Goal: Transaction & Acquisition: Obtain resource

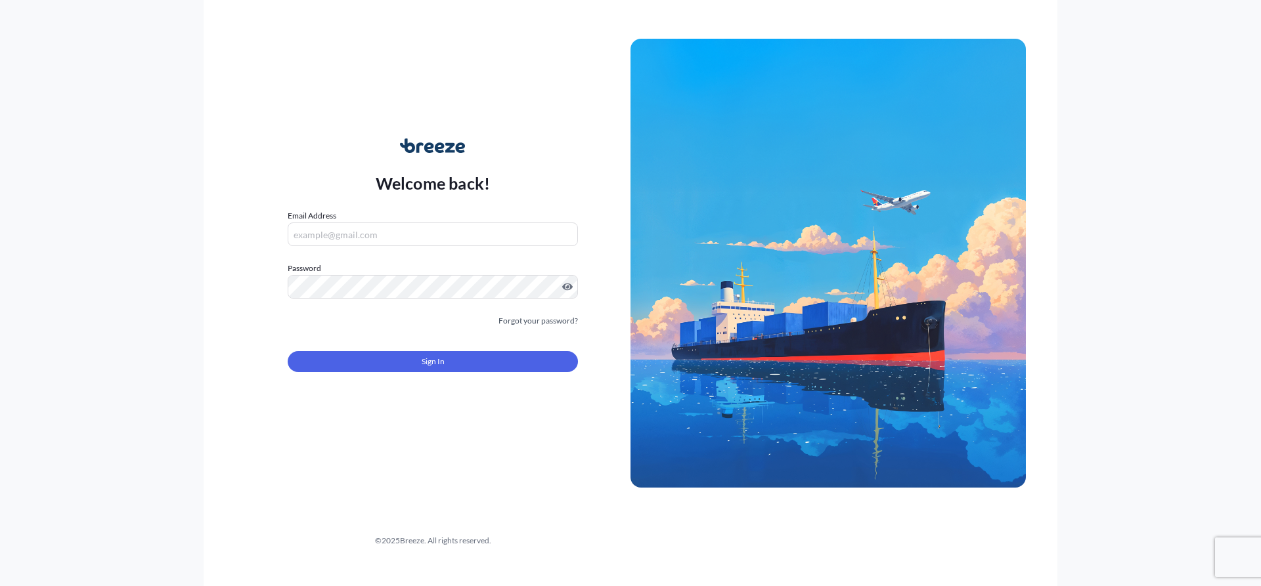
type input "[EMAIL_ADDRESS][DOMAIN_NAME]"
click at [400, 351] on div "Sign In" at bounding box center [433, 357] width 290 height 29
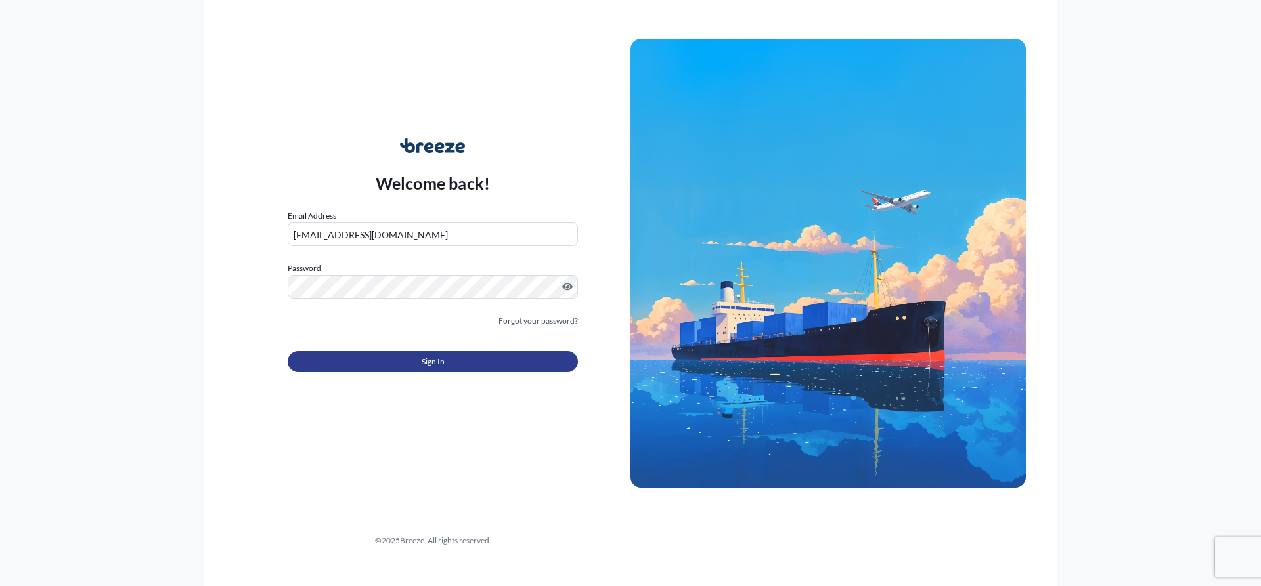
click at [432, 360] on span "Sign In" at bounding box center [433, 361] width 23 height 13
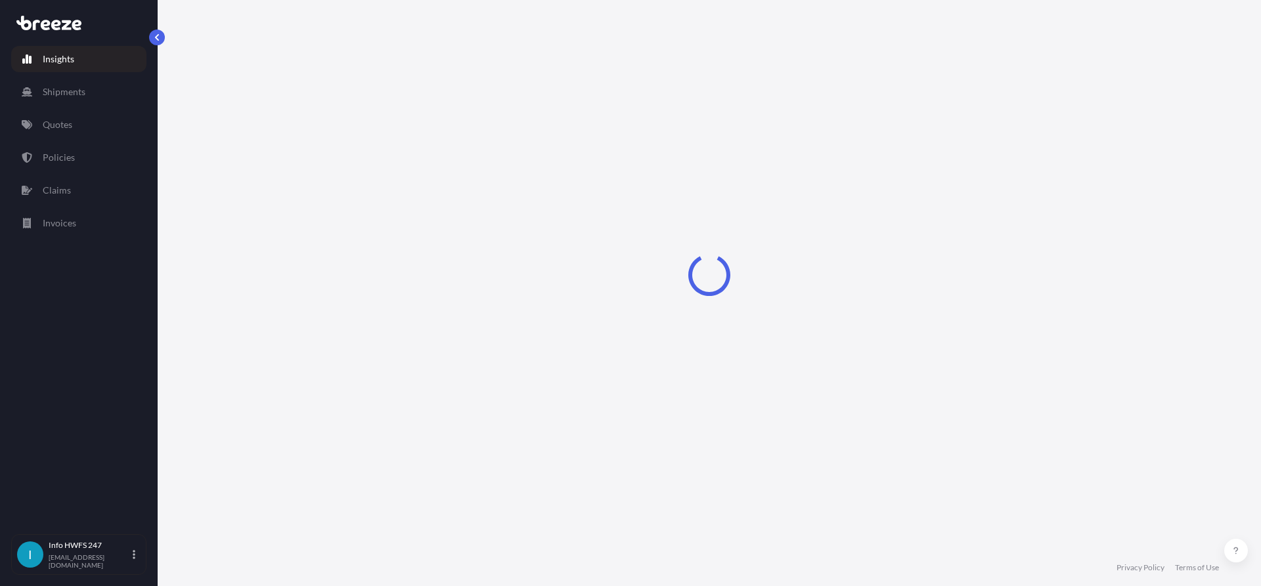
select select "2025"
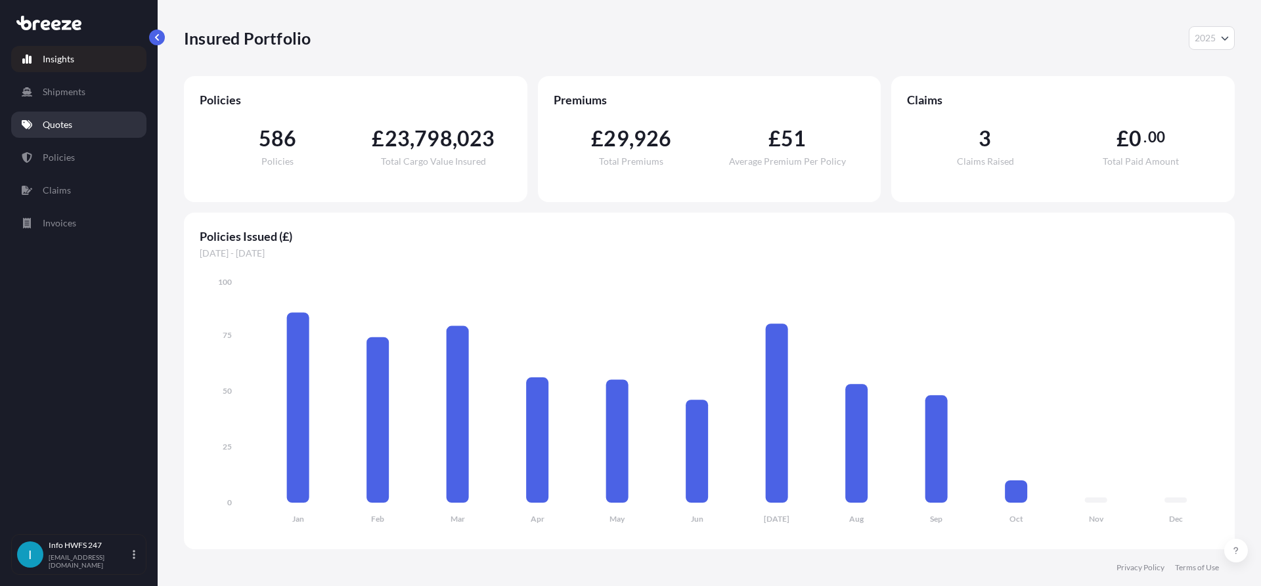
click at [68, 135] on link "Quotes" at bounding box center [78, 125] width 135 height 26
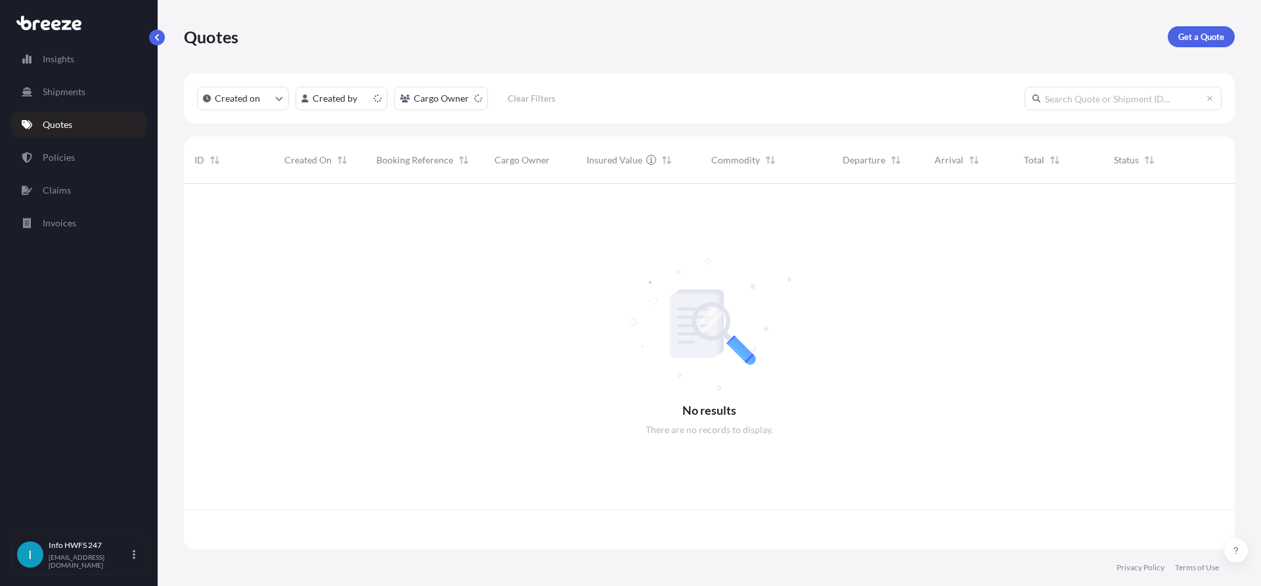
scroll to position [363, 1041]
click at [1208, 43] on p "Get a Quote" at bounding box center [1201, 36] width 46 height 13
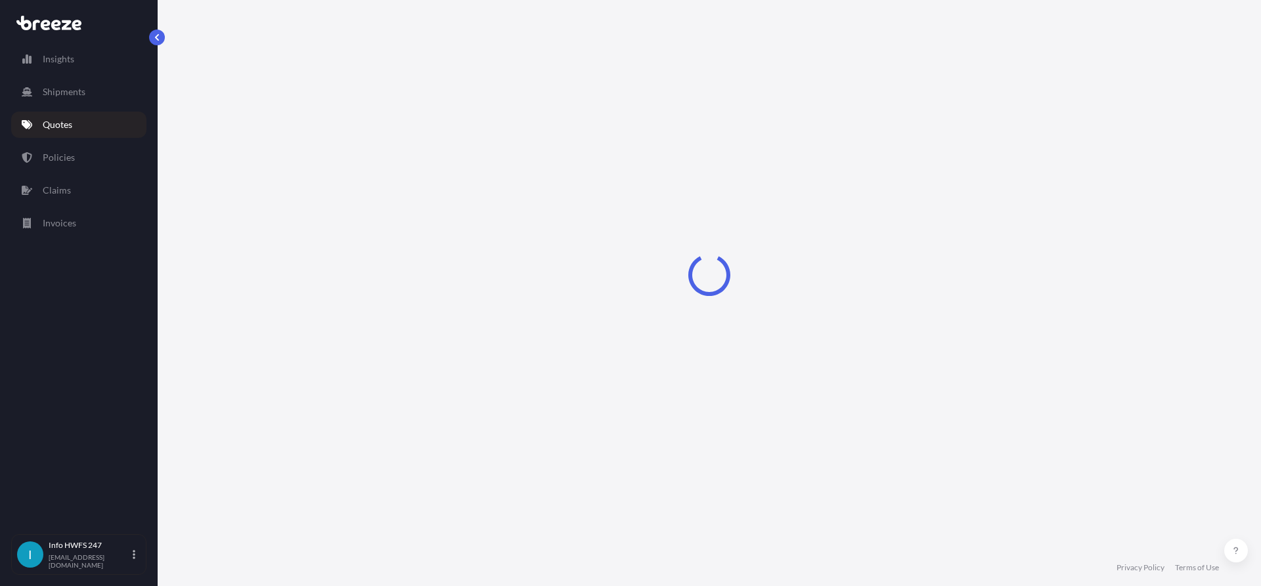
select select "Air"
select select "1"
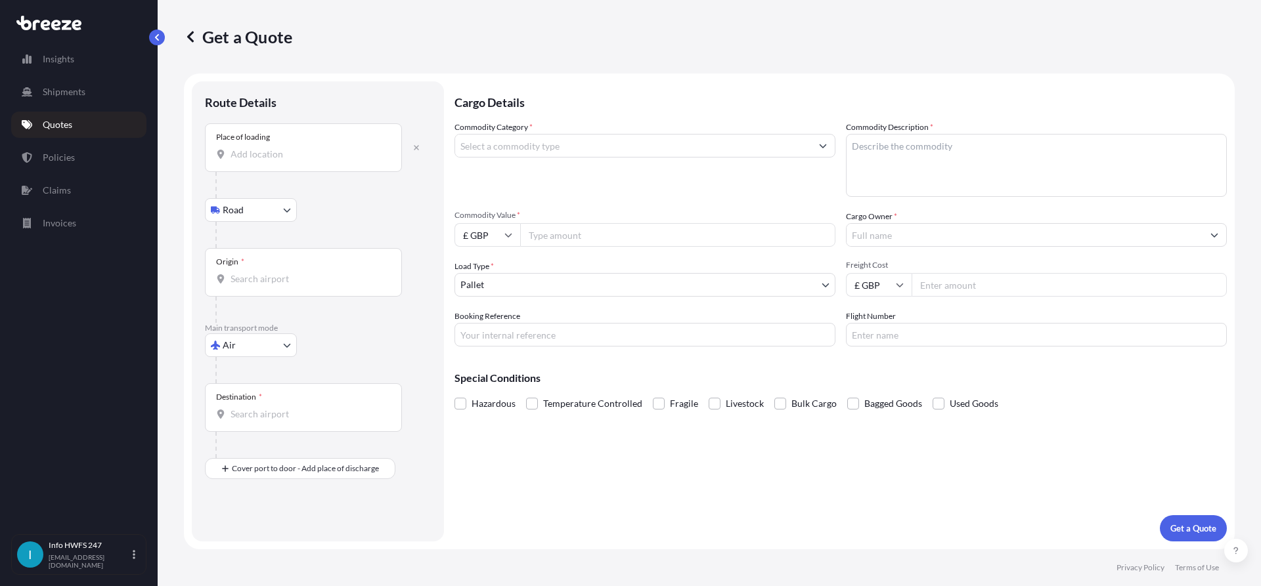
click at [235, 160] on input "Place of loading" at bounding box center [307, 154] width 155 height 13
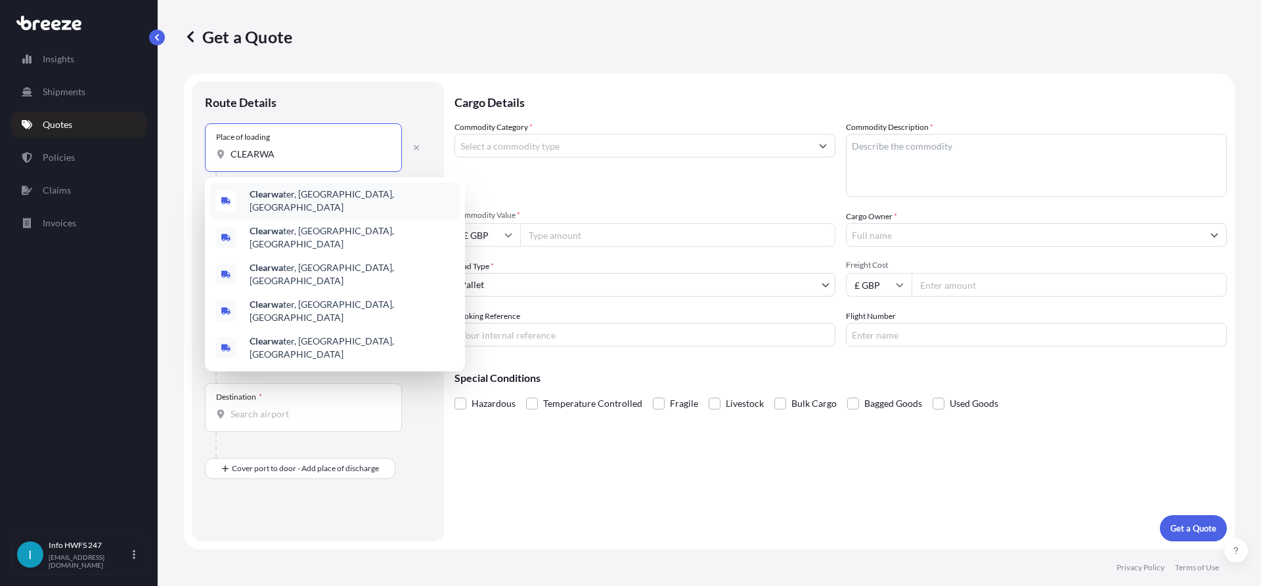
click at [320, 199] on span "Clearwa ter, [GEOGRAPHIC_DATA], [GEOGRAPHIC_DATA]" at bounding box center [352, 201] width 205 height 26
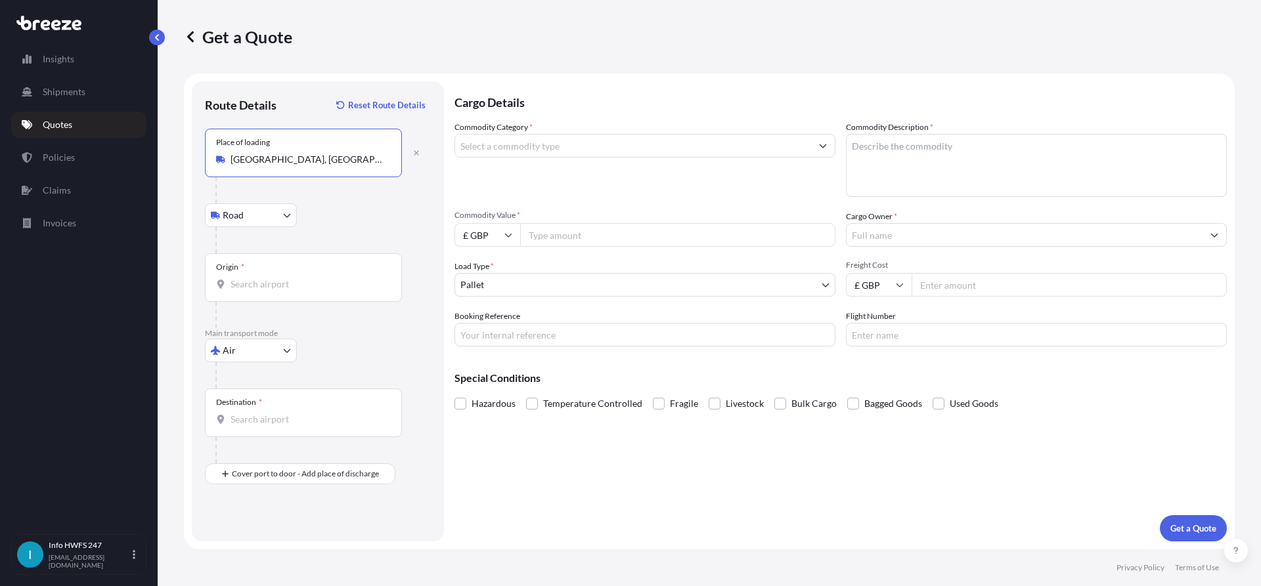
type input "[GEOGRAPHIC_DATA], [GEOGRAPHIC_DATA], [GEOGRAPHIC_DATA]"
click at [282, 278] on input "Origin *" at bounding box center [307, 284] width 155 height 13
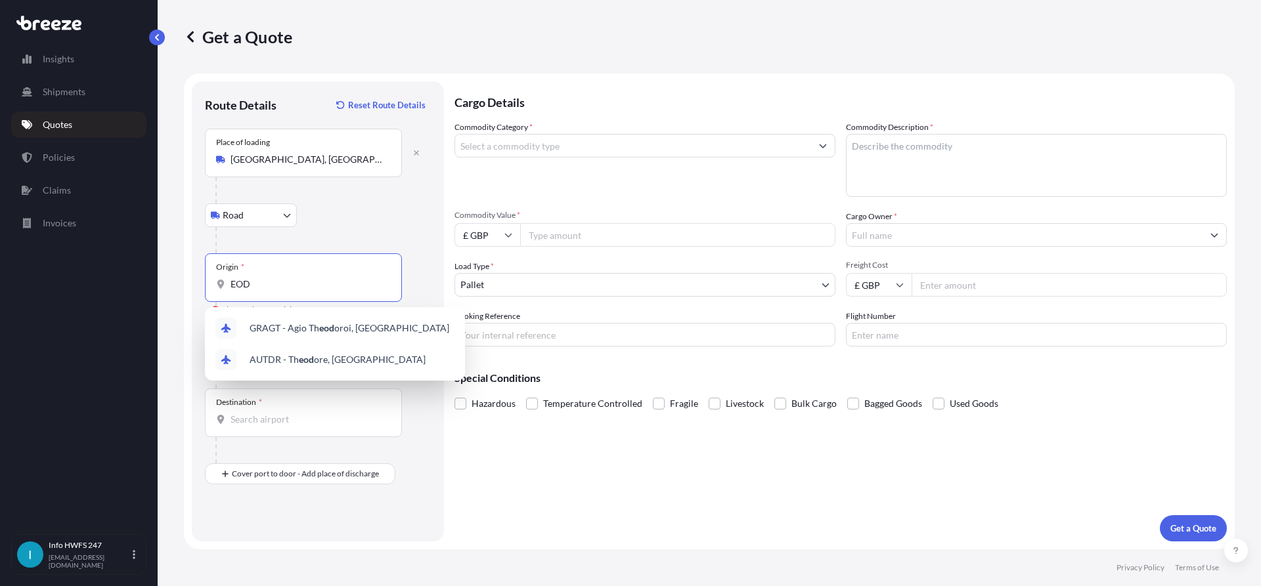
drag, startPoint x: 311, startPoint y: 280, endPoint x: 184, endPoint y: 274, distance: 127.6
click at [185, 274] on form "Route Details Reset Route Details Place of loading [GEOGRAPHIC_DATA], [GEOGRAPH…" at bounding box center [709, 312] width 1051 height 476
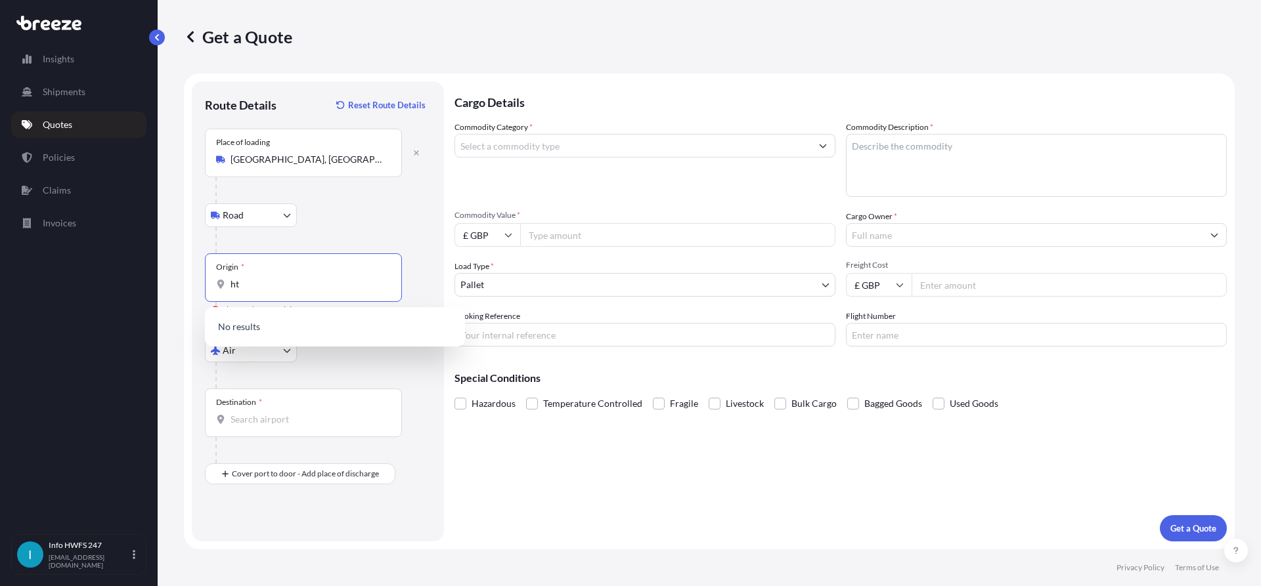
type input "h"
click at [369, 223] on div "Road Road Rail" at bounding box center [318, 216] width 226 height 24
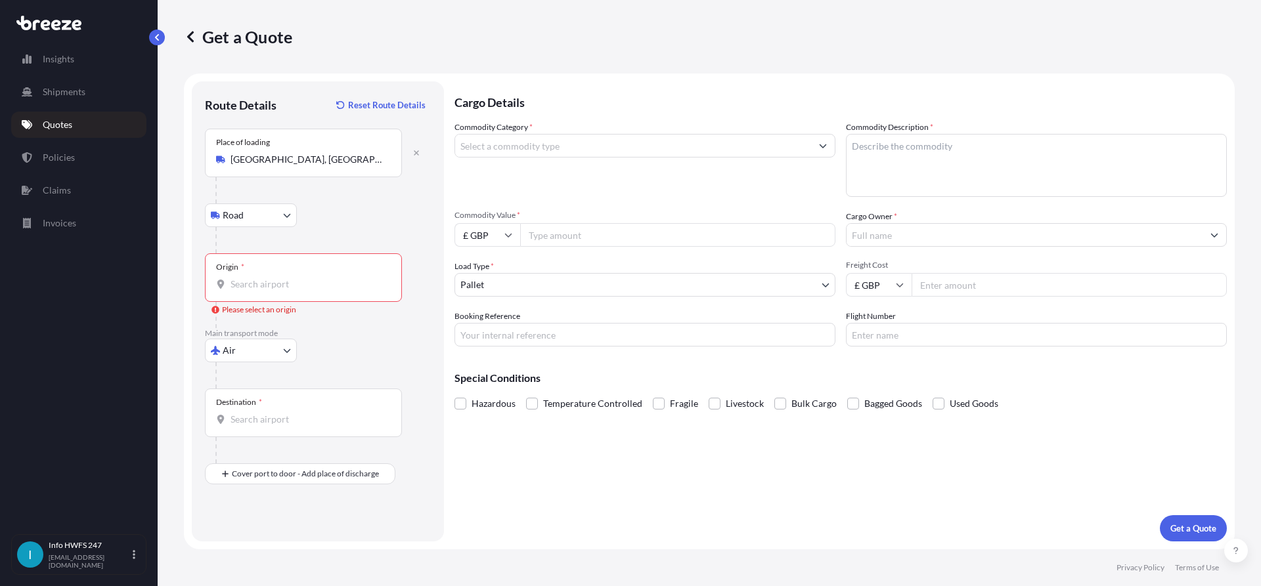
click at [325, 286] on input "Origin * Please select an origin" at bounding box center [307, 284] width 155 height 13
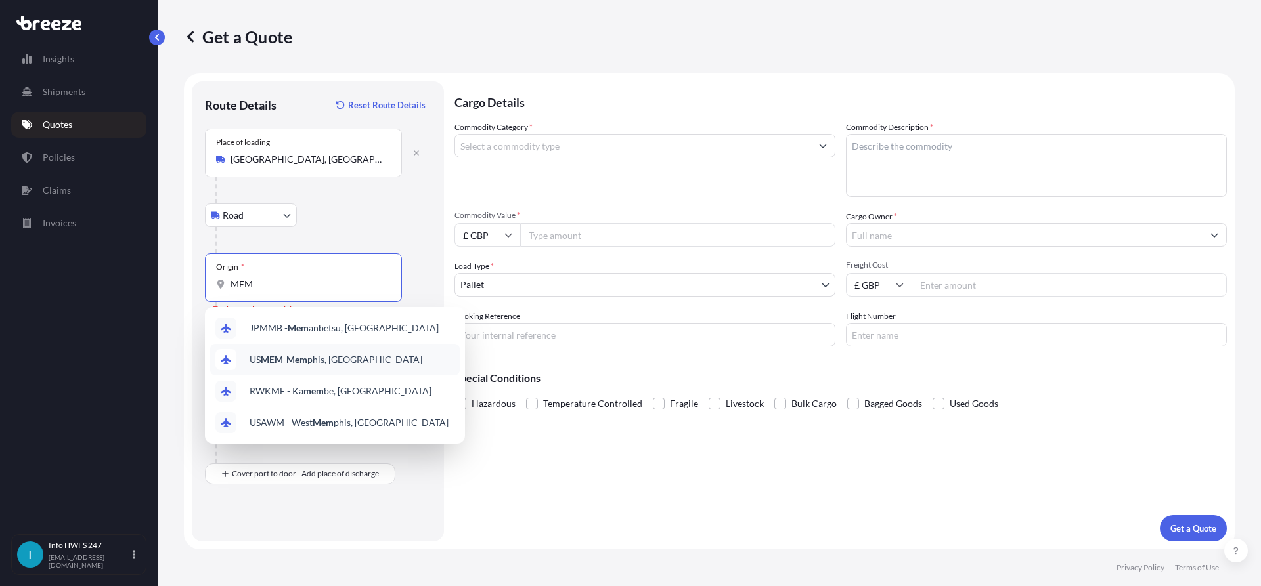
click at [395, 355] on div "US MEM - Mem phis, [GEOGRAPHIC_DATA]" at bounding box center [335, 360] width 250 height 32
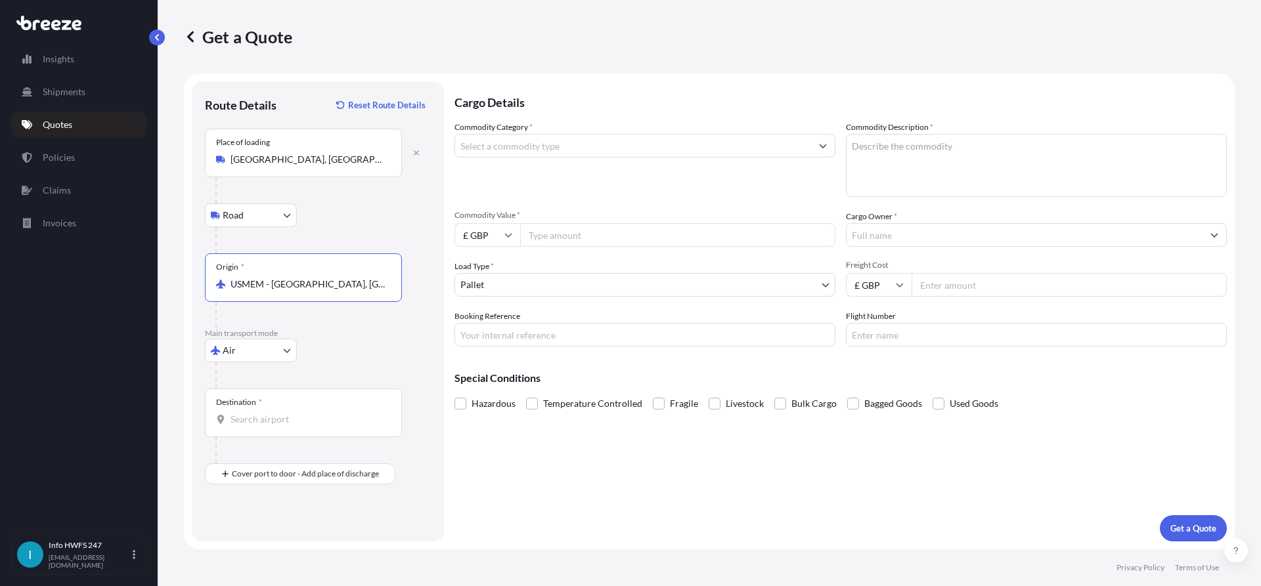
type input "USMEM - [GEOGRAPHIC_DATA], [GEOGRAPHIC_DATA]"
click at [269, 420] on input "Destination *" at bounding box center [307, 419] width 155 height 13
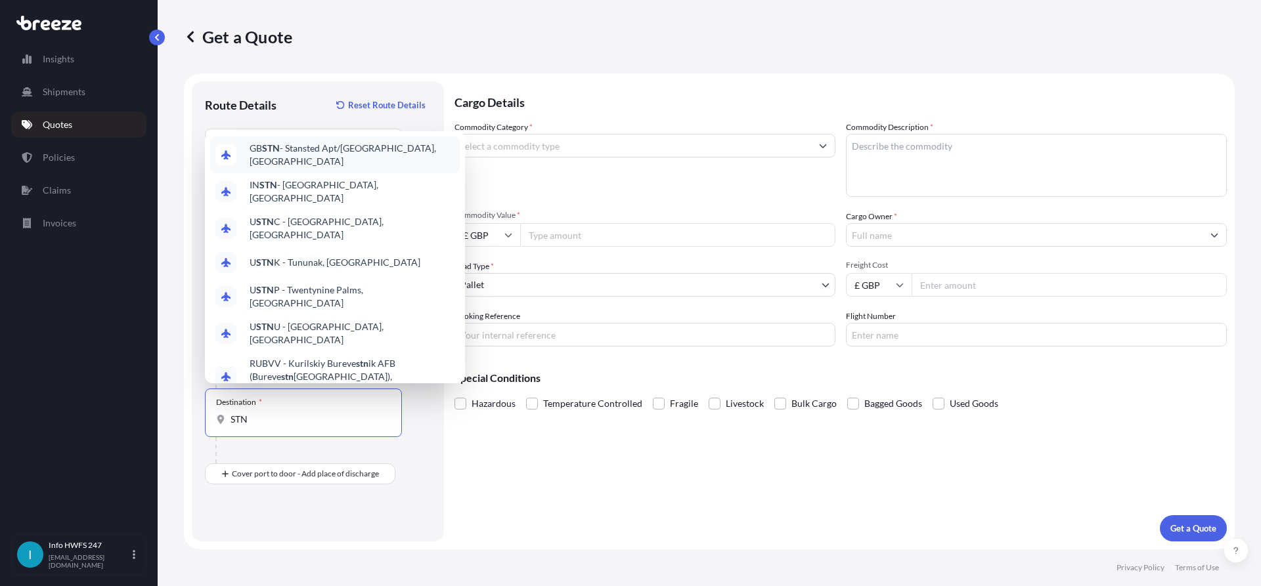
click at [300, 161] on div "GB STN - Stansted Apt/[GEOGRAPHIC_DATA], [GEOGRAPHIC_DATA]" at bounding box center [335, 155] width 250 height 37
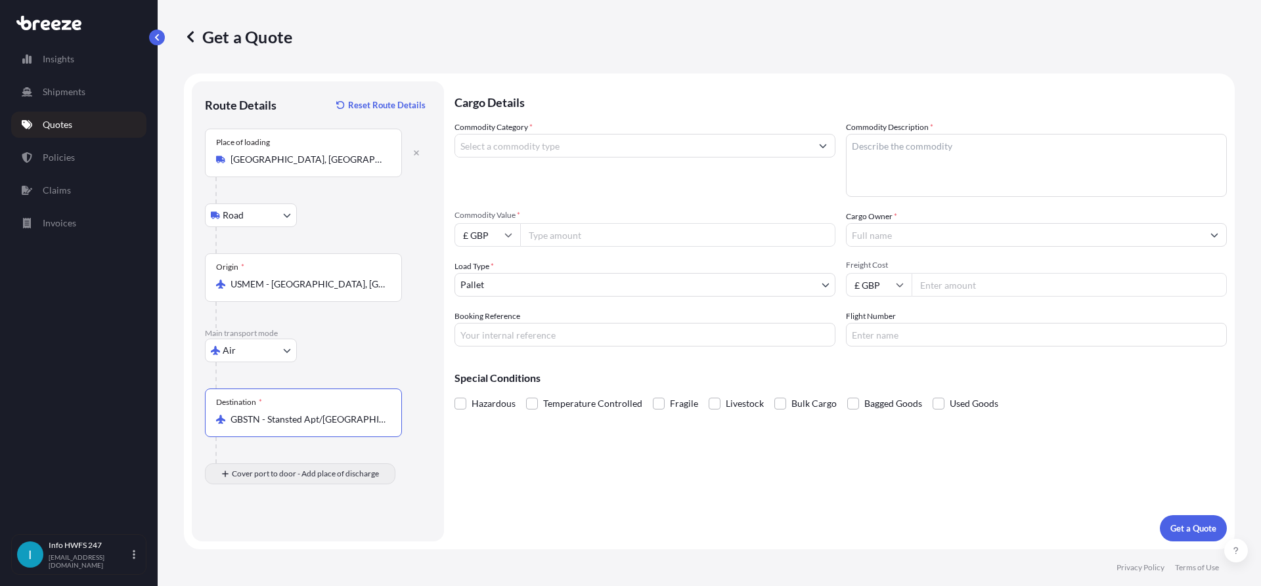
type input "GBSTN - Stansted Apt/[GEOGRAPHIC_DATA], [GEOGRAPHIC_DATA]"
click at [326, 528] on div "Place of Discharge" at bounding box center [303, 538] width 197 height 49
click at [326, 538] on input "Place of Discharge" at bounding box center [307, 544] width 155 height 13
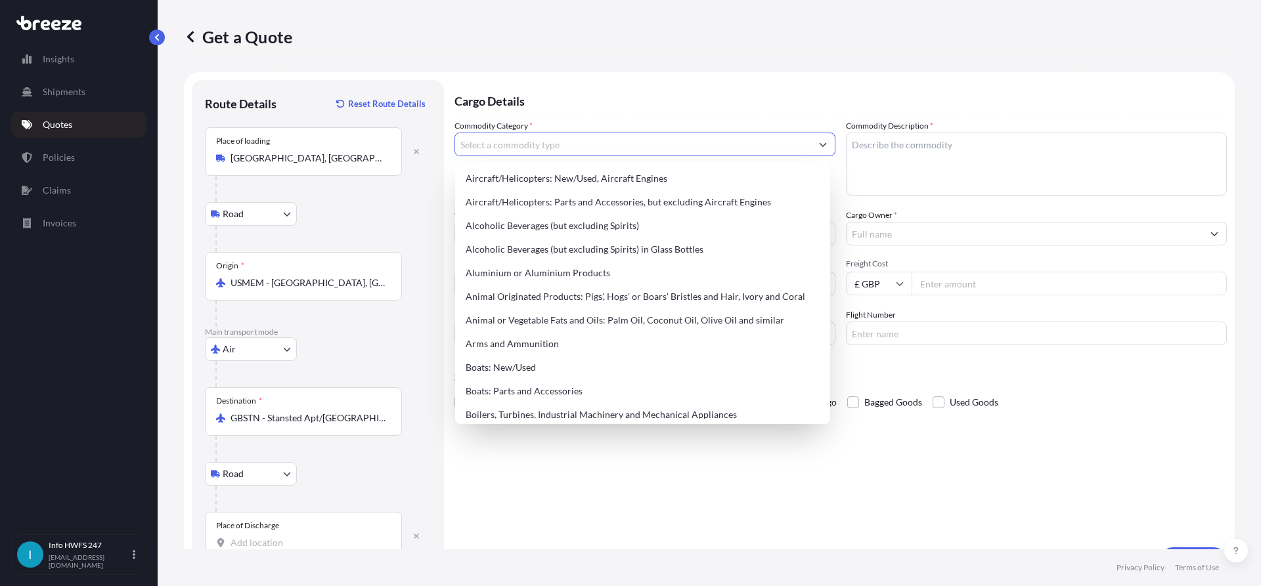
click at [802, 141] on input "Commodity Category *" at bounding box center [633, 145] width 356 height 24
click at [705, 203] on div "Aircraft/Helicopters: Parts and Accessories, but excluding Aircraft Engines" at bounding box center [642, 202] width 364 height 24
type input "Aircraft/Helicopters: Parts and Accessories, but excluding Aircraft Engines"
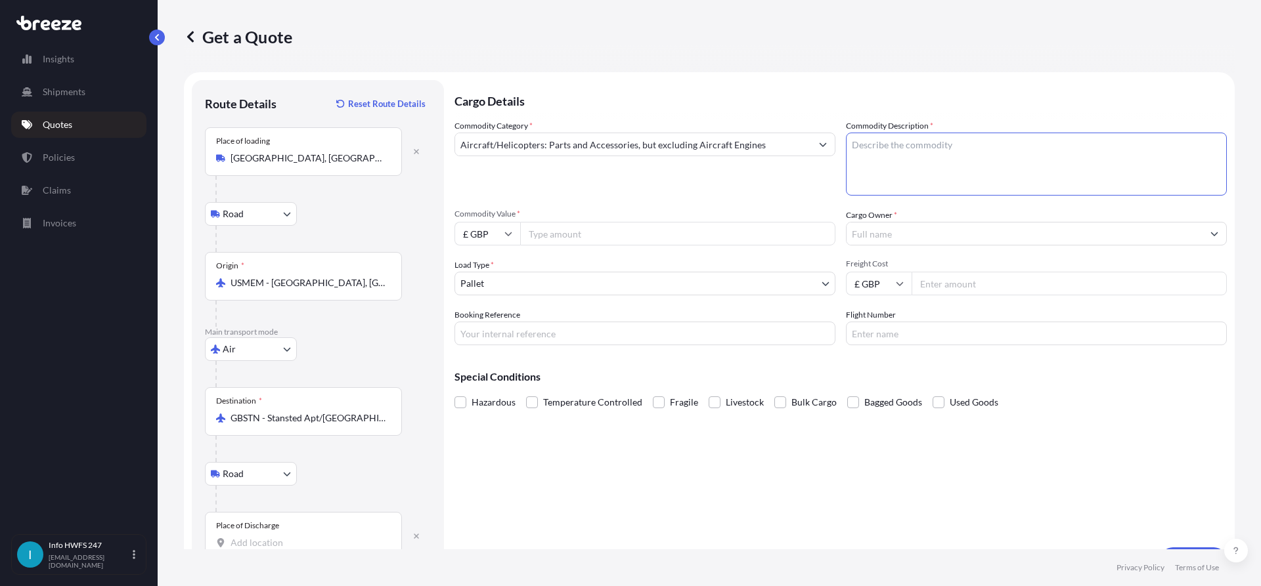
click at [944, 181] on textarea "Commodity Description *" at bounding box center [1036, 164] width 381 height 63
drag, startPoint x: 1032, startPoint y: 140, endPoint x: 1046, endPoint y: 147, distance: 15.6
click at [1032, 140] on textarea "CIVIL AIRCRAFT PART -" at bounding box center [1036, 164] width 381 height 63
paste textarea "FUEL TANK PROBE"
type textarea "CIVIL AIRCRAFT PART - FUEL TANK PROBE"
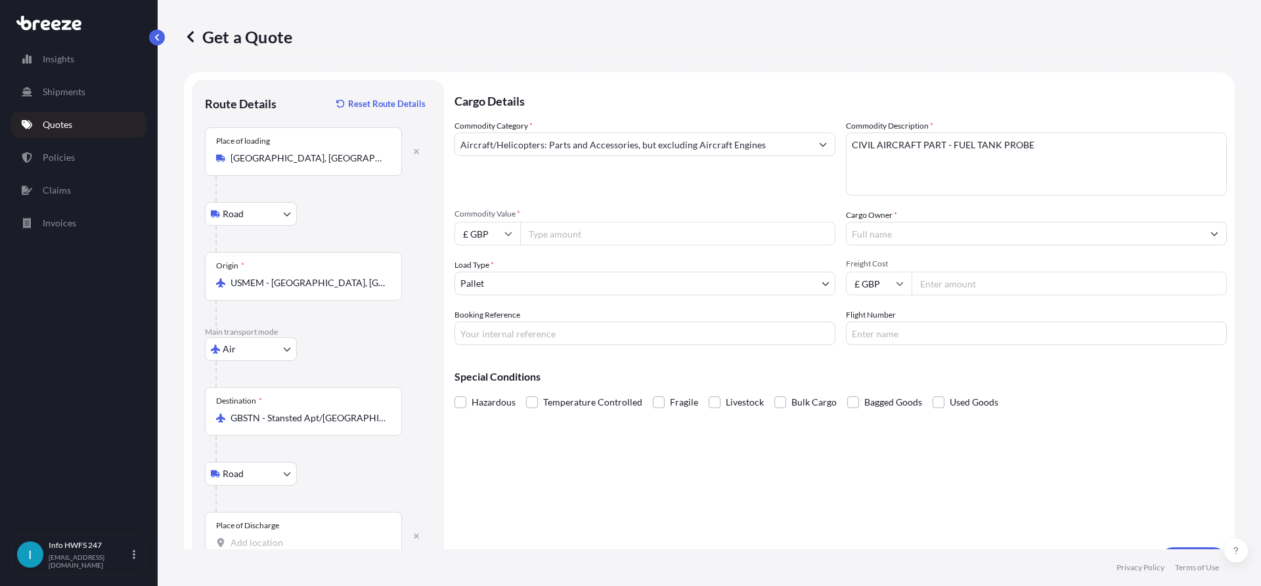
click at [497, 241] on input "£ GBP" at bounding box center [487, 234] width 66 height 24
click at [489, 321] on div "$ USD" at bounding box center [487, 325] width 55 height 25
type input "$ USD"
click at [600, 225] on input "Commodity Value *" at bounding box center [677, 234] width 315 height 24
paste input "21000.00"
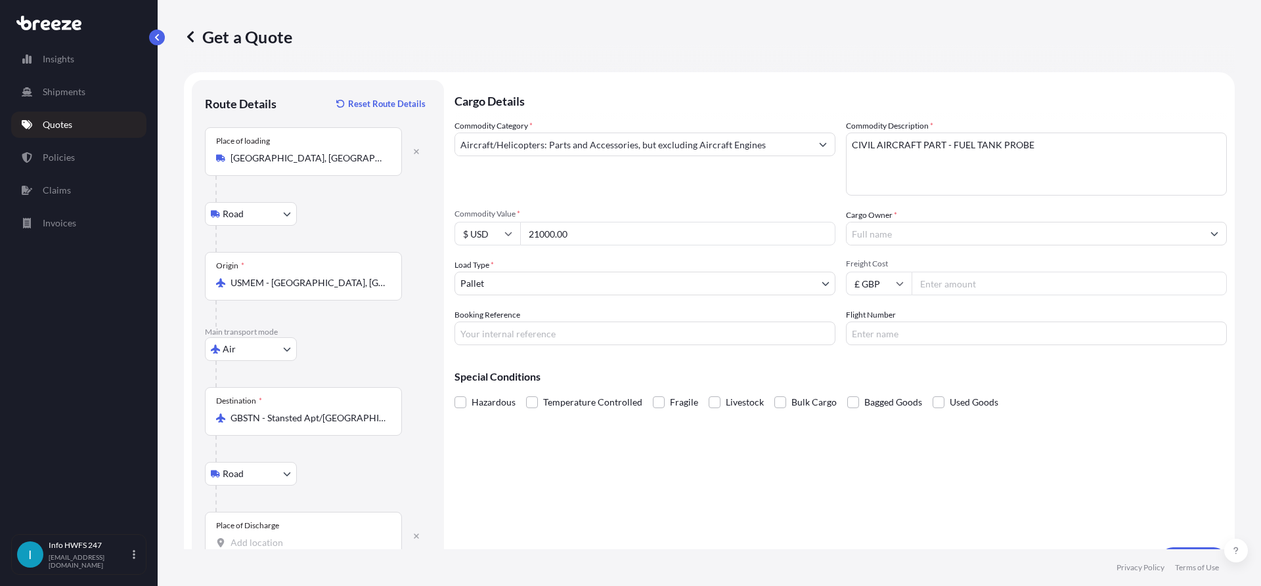
type input "21000.00"
click at [584, 196] on div "Commodity Category * Aircraft/Helicopters: Parts and Accessories, but excluding…" at bounding box center [840, 233] width 772 height 226
click at [917, 227] on input "Cargo Owner *" at bounding box center [1024, 234] width 356 height 24
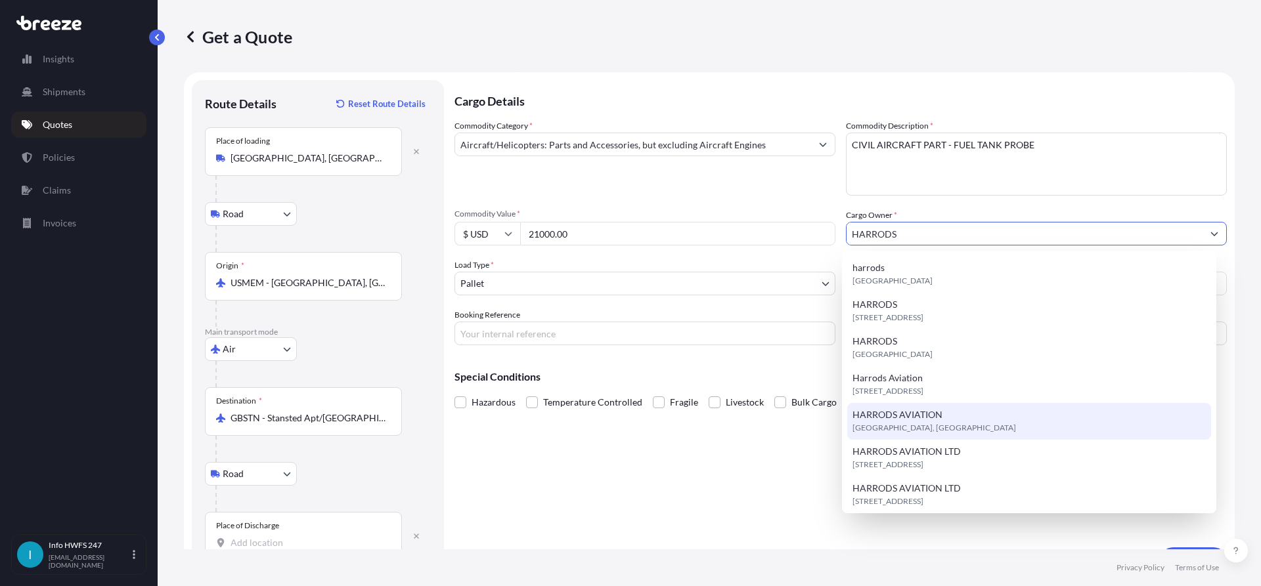
click at [1001, 414] on div "HARRODS [GEOGRAPHIC_DATA], [GEOGRAPHIC_DATA], [GEOGRAPHIC_DATA]" at bounding box center [1029, 421] width 364 height 37
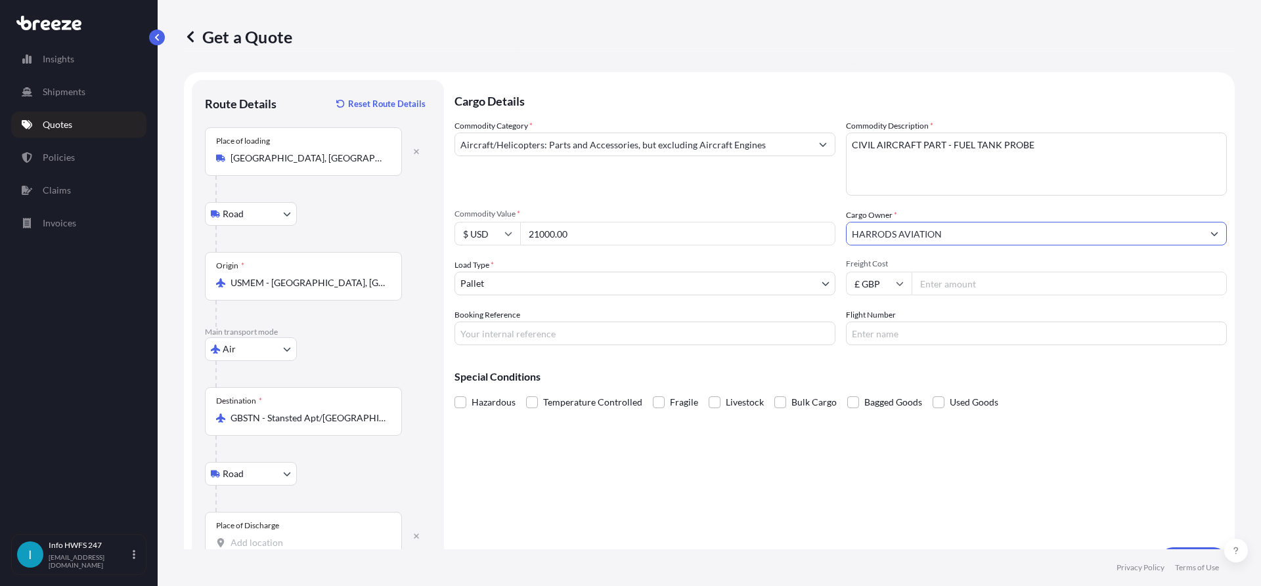
type input "HARRODS AVIATION"
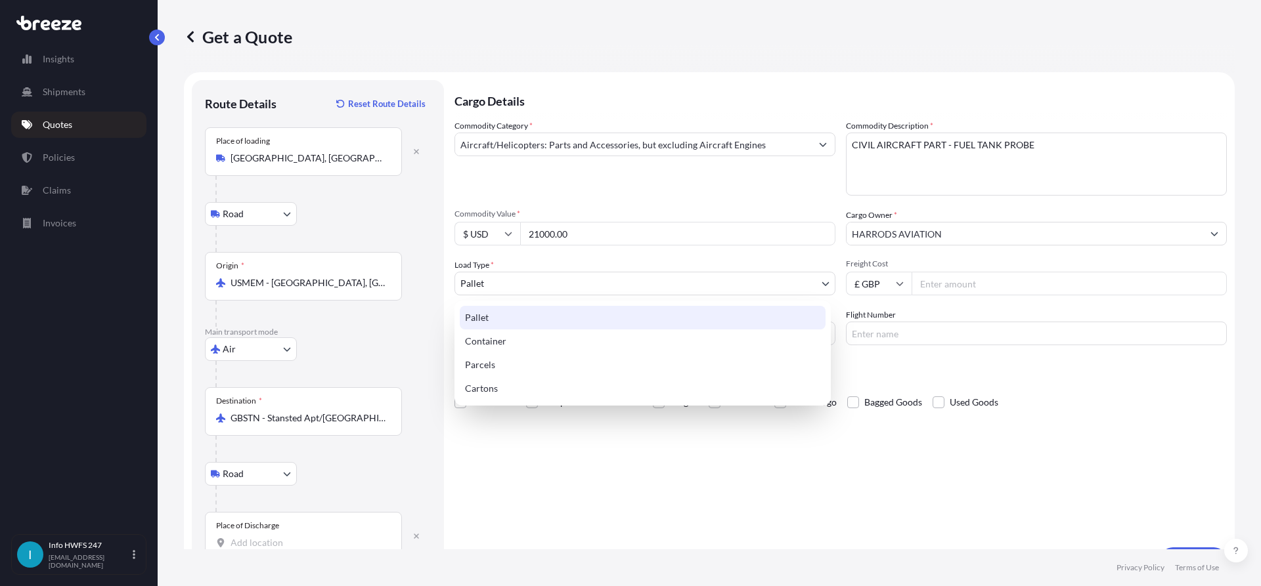
click at [647, 290] on body "8 options available. 7 options available. 13 options available. Insights Shipme…" at bounding box center [630, 293] width 1261 height 586
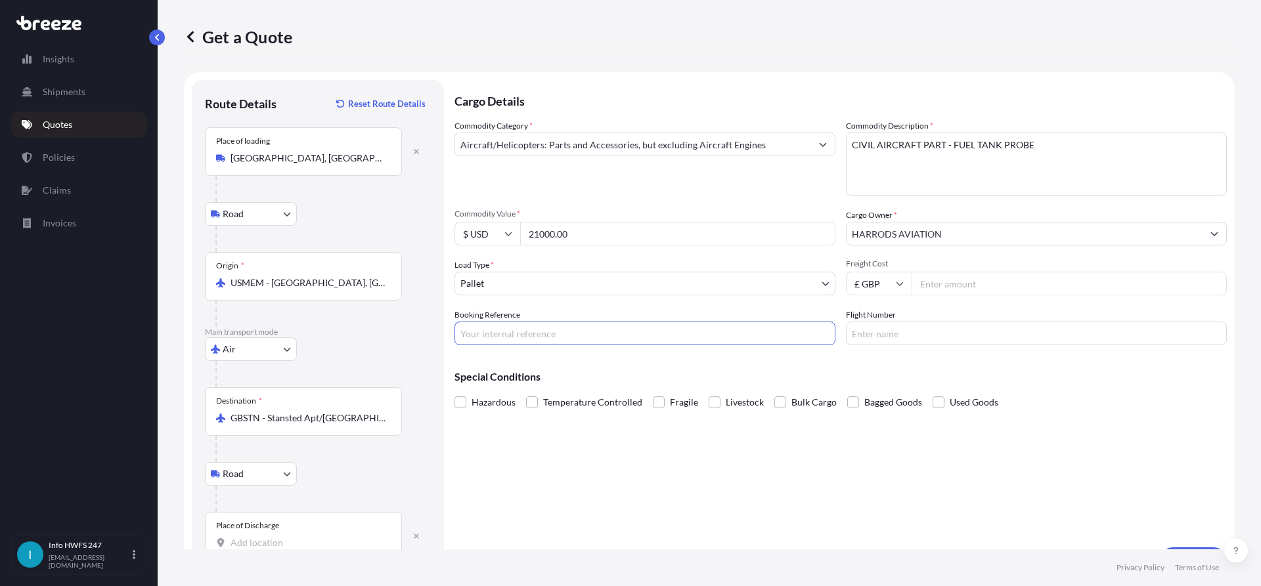
click at [584, 327] on input "Booking Reference" at bounding box center [644, 334] width 381 height 24
paste input "HI167840"
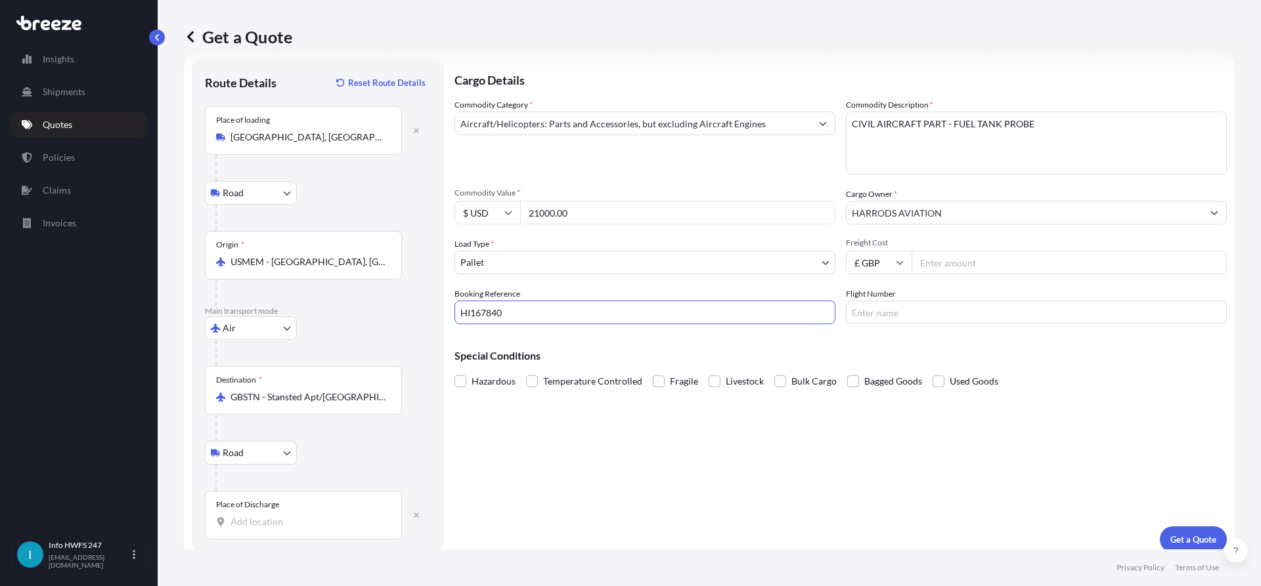
scroll to position [33, 0]
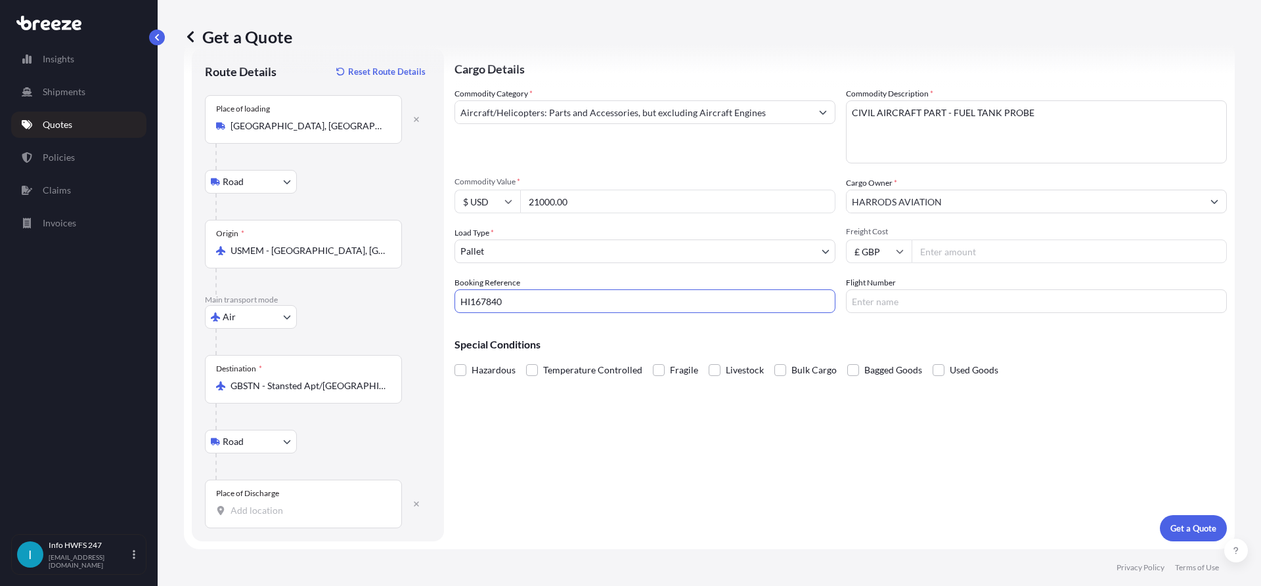
type input "HI167840"
click at [1187, 502] on div "Cargo Details Commodity Category * Aircraft/Helicopters: Parts and Accessories,…" at bounding box center [840, 295] width 772 height 494
click at [1196, 521] on button "Get a Quote" at bounding box center [1193, 529] width 67 height 26
click at [357, 508] on input "Place of Discharge Please select a place of delivery" at bounding box center [307, 510] width 155 height 13
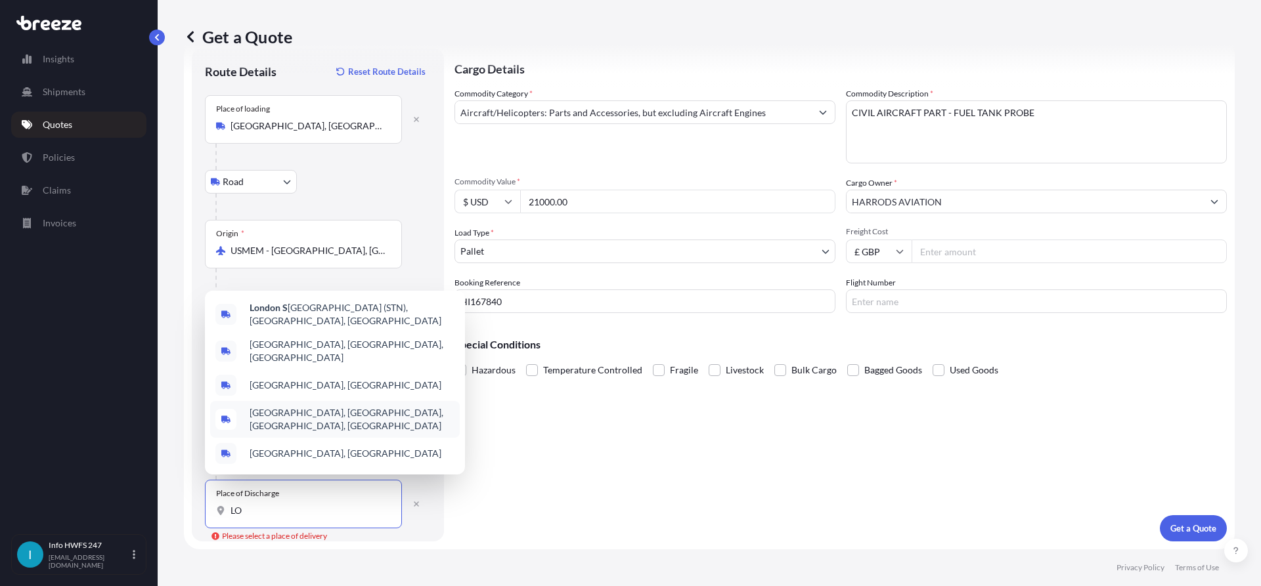
type input "L"
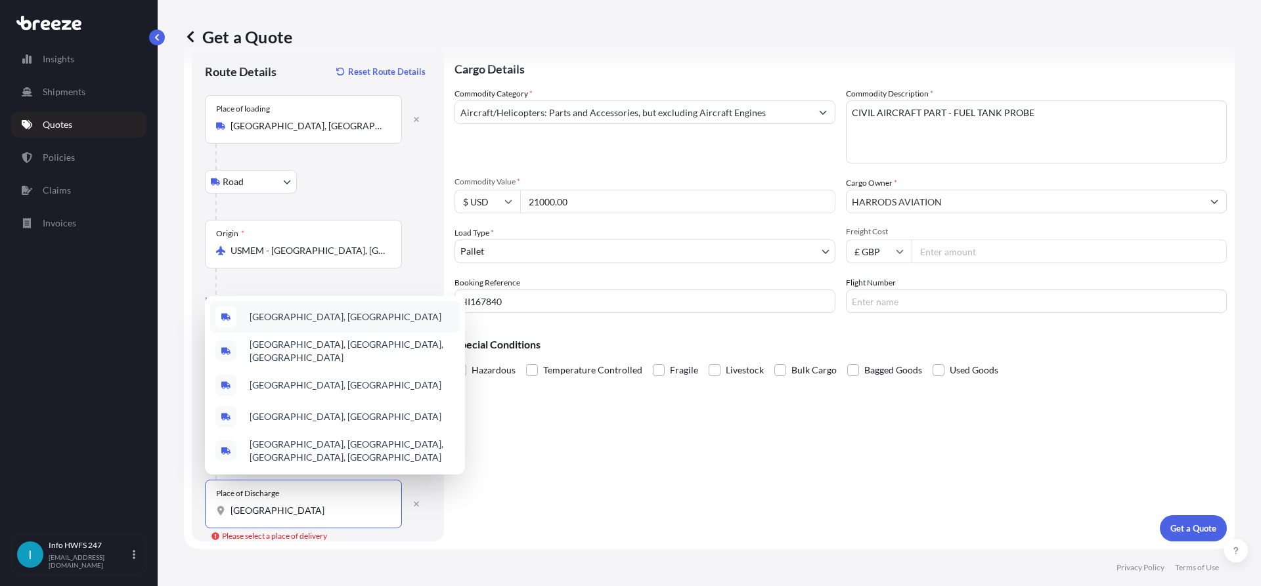
click at [349, 324] on span "[GEOGRAPHIC_DATA], [GEOGRAPHIC_DATA]" at bounding box center [346, 317] width 192 height 13
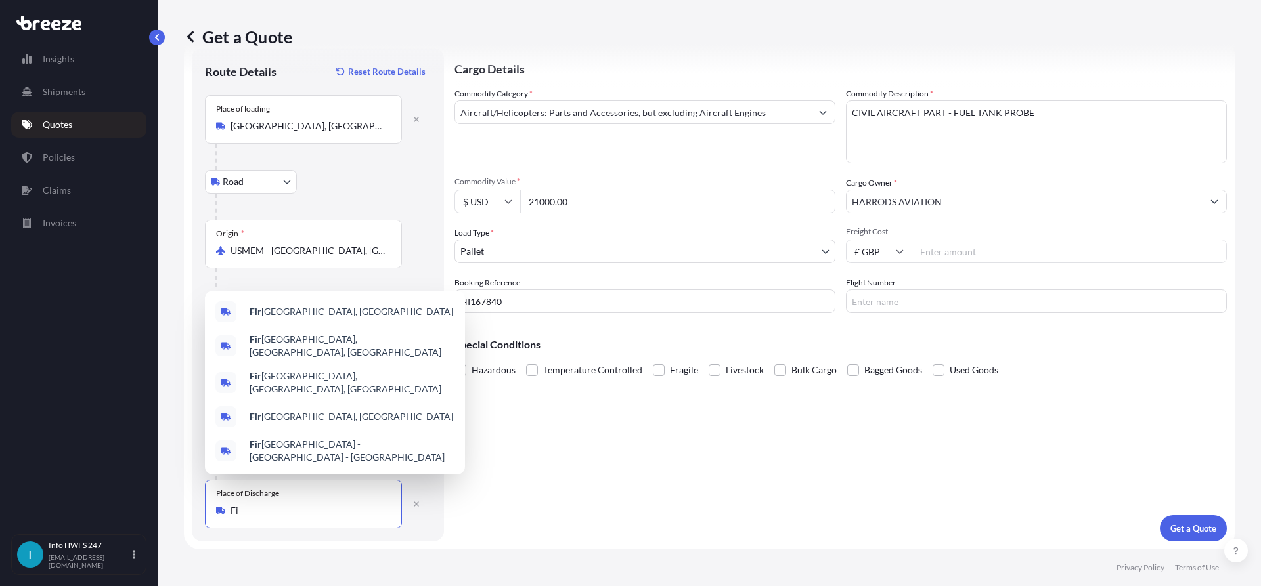
type input "F"
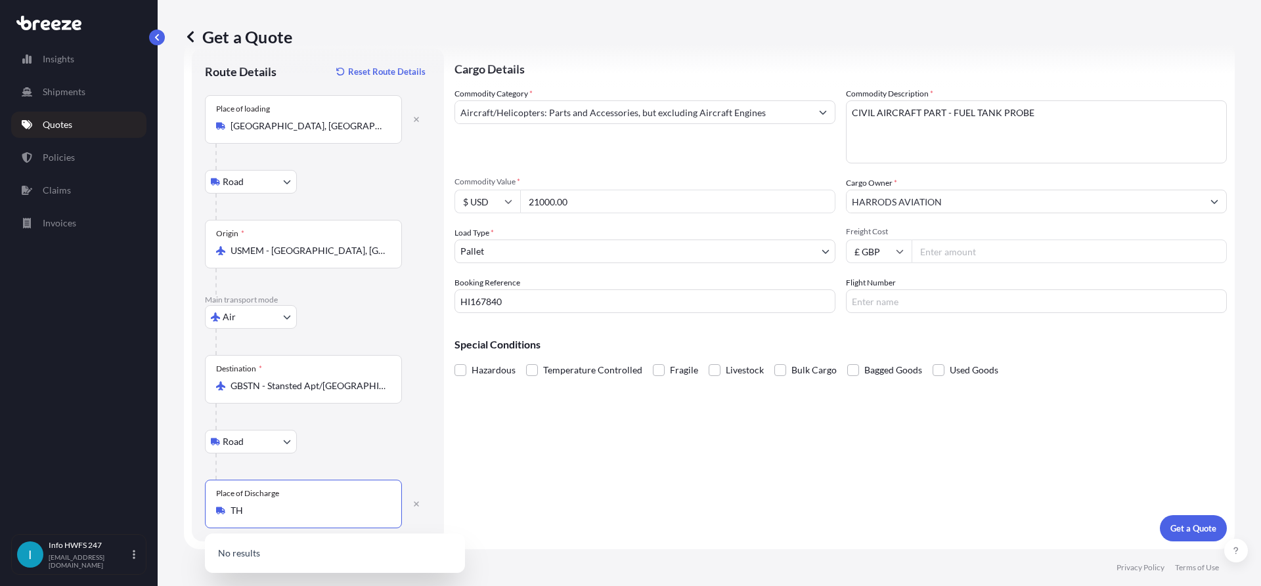
type input "T"
click at [412, 508] on icon "button" at bounding box center [416, 504] width 8 height 8
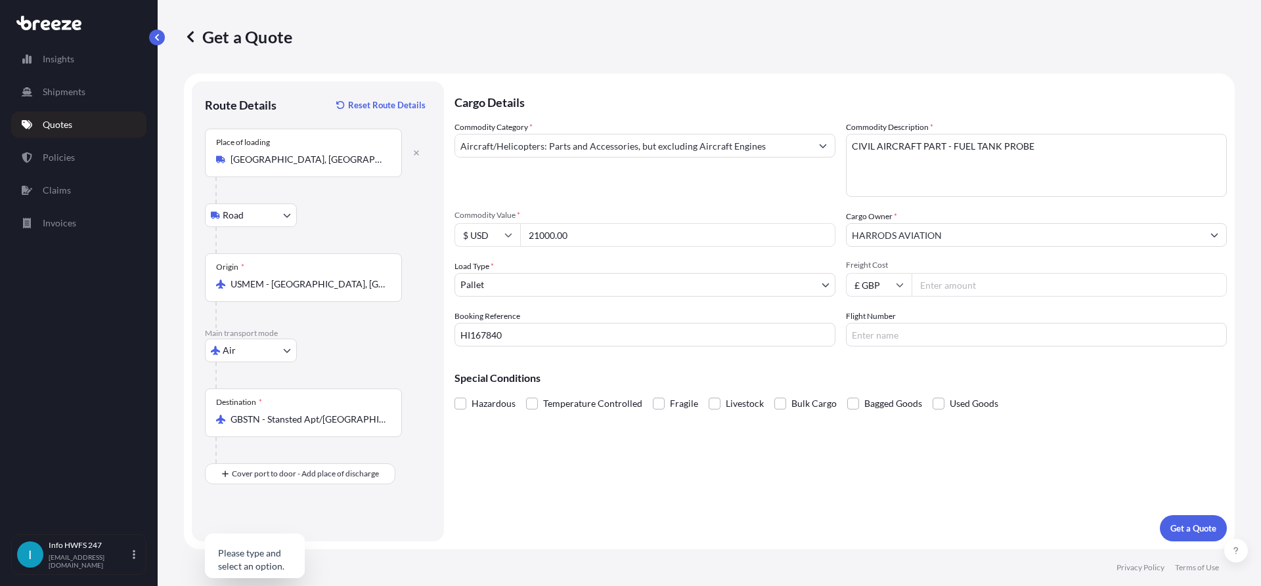
scroll to position [0, 0]
click at [1174, 536] on button "Get a Quote" at bounding box center [1193, 529] width 67 height 26
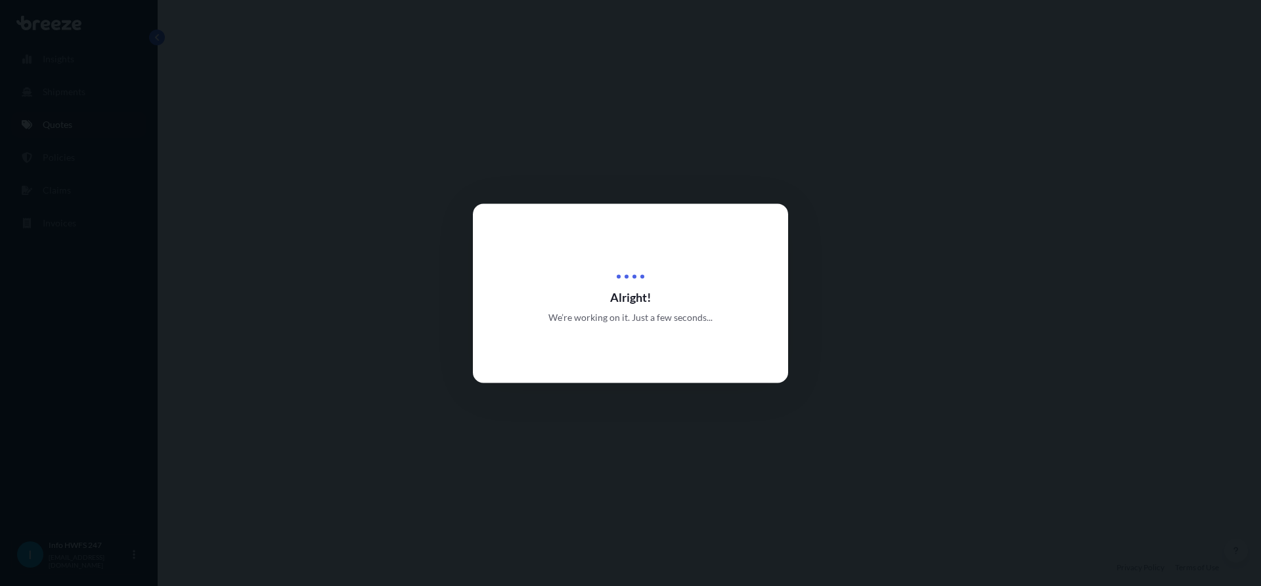
select select "Road"
select select "Air"
select select "1"
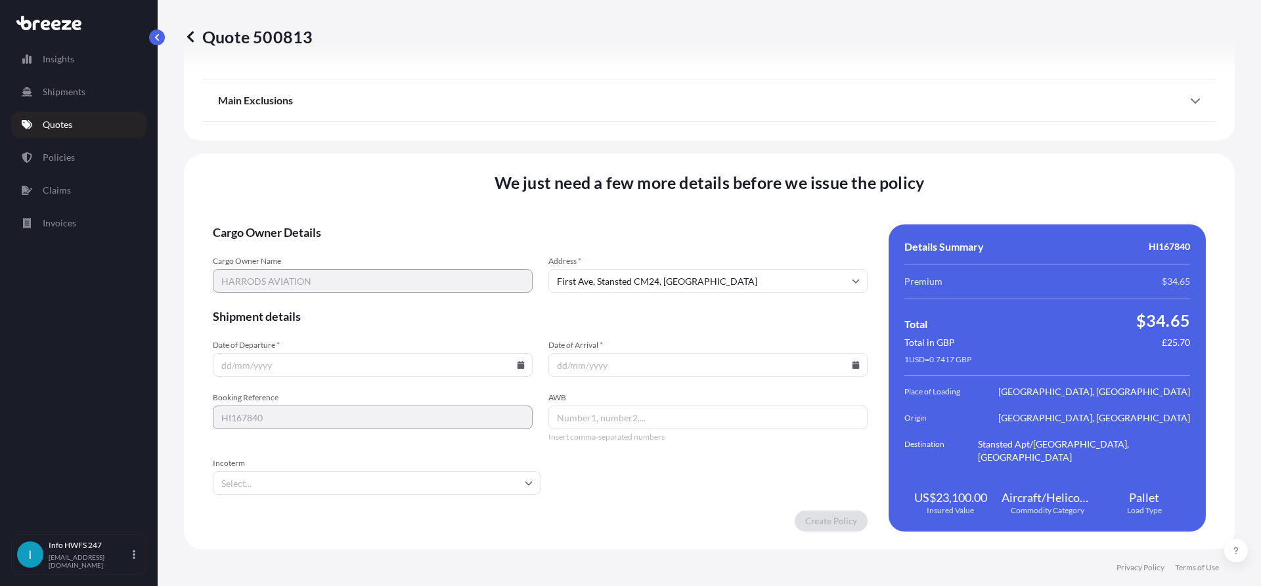
scroll to position [1590, 0]
click at [517, 364] on icon at bounding box center [520, 365] width 7 height 8
click at [318, 221] on button "7" at bounding box center [309, 222] width 21 height 21
type input "[DATE]"
click at [853, 366] on icon at bounding box center [856, 365] width 8 height 8
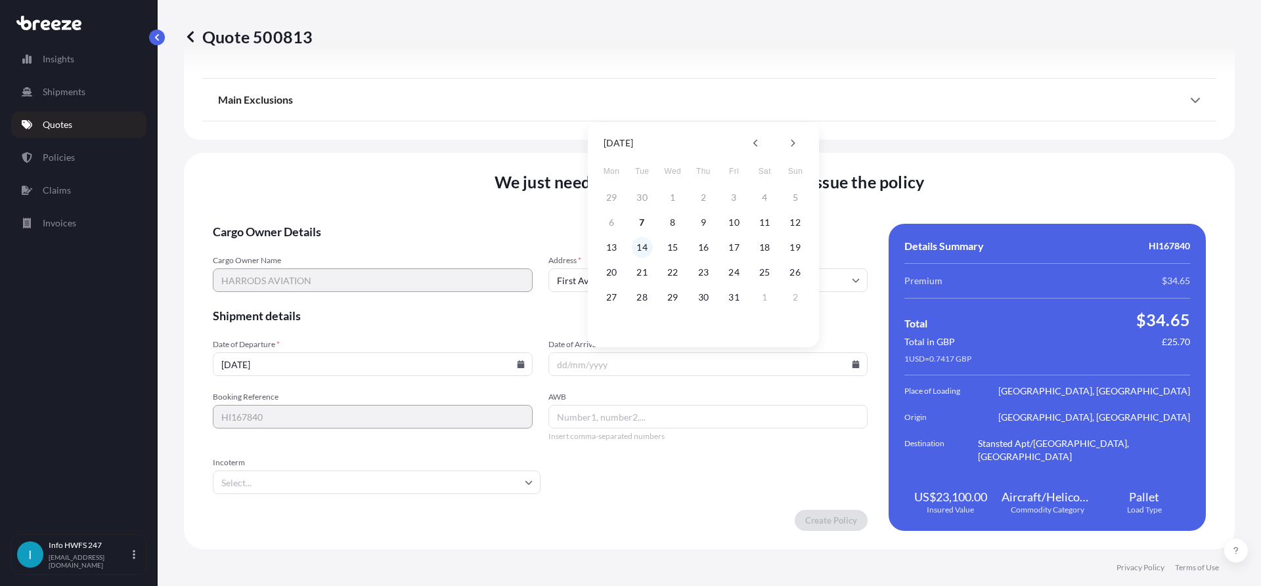
click at [640, 242] on button "14" at bounding box center [642, 247] width 21 height 21
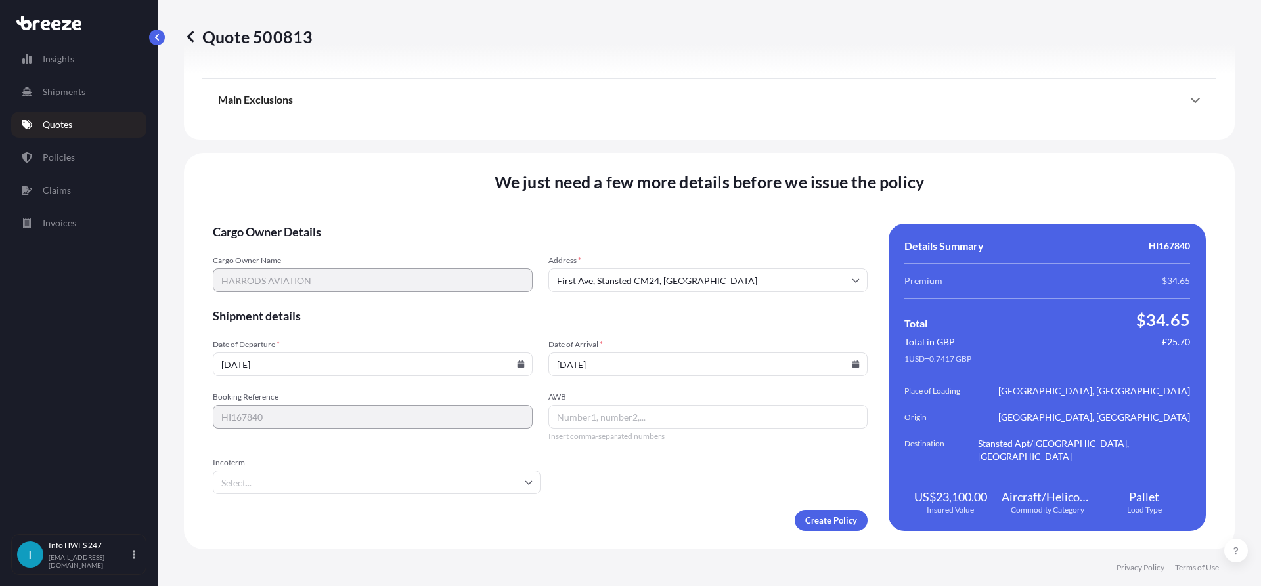
type input "[DATE]"
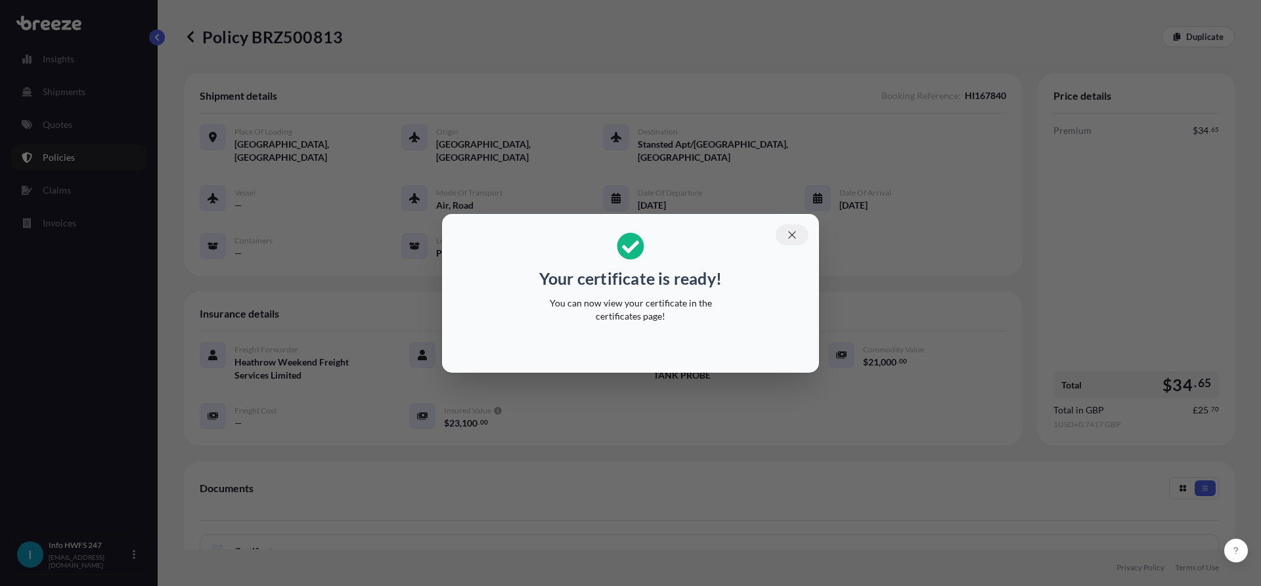
click at [793, 232] on icon "button" at bounding box center [792, 235] width 12 height 12
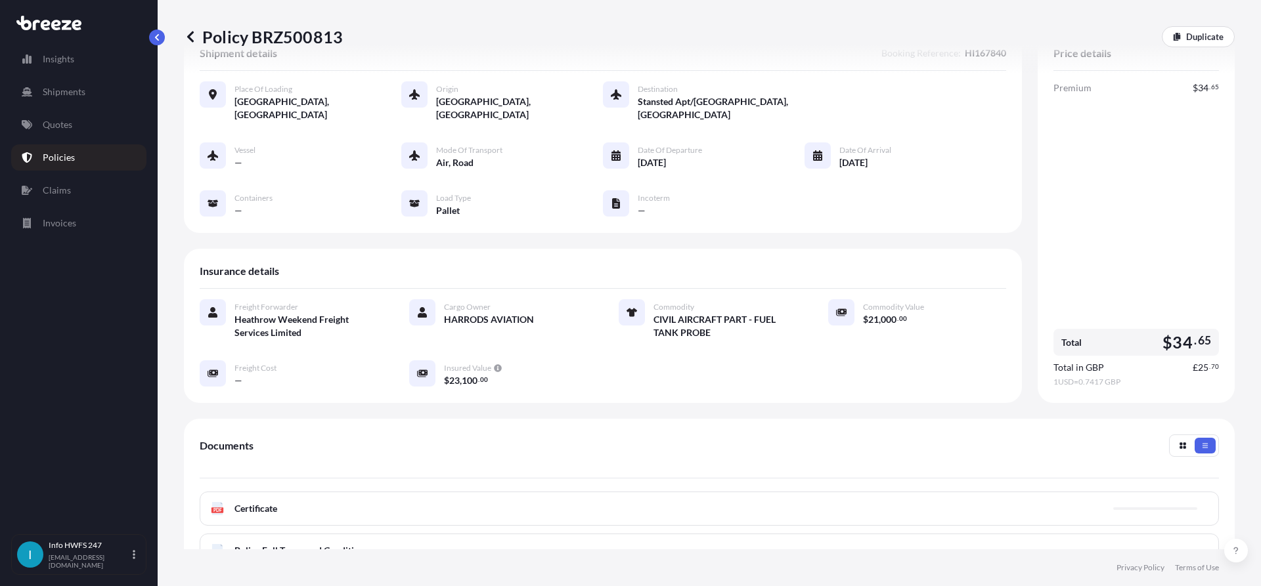
scroll to position [66, 0]
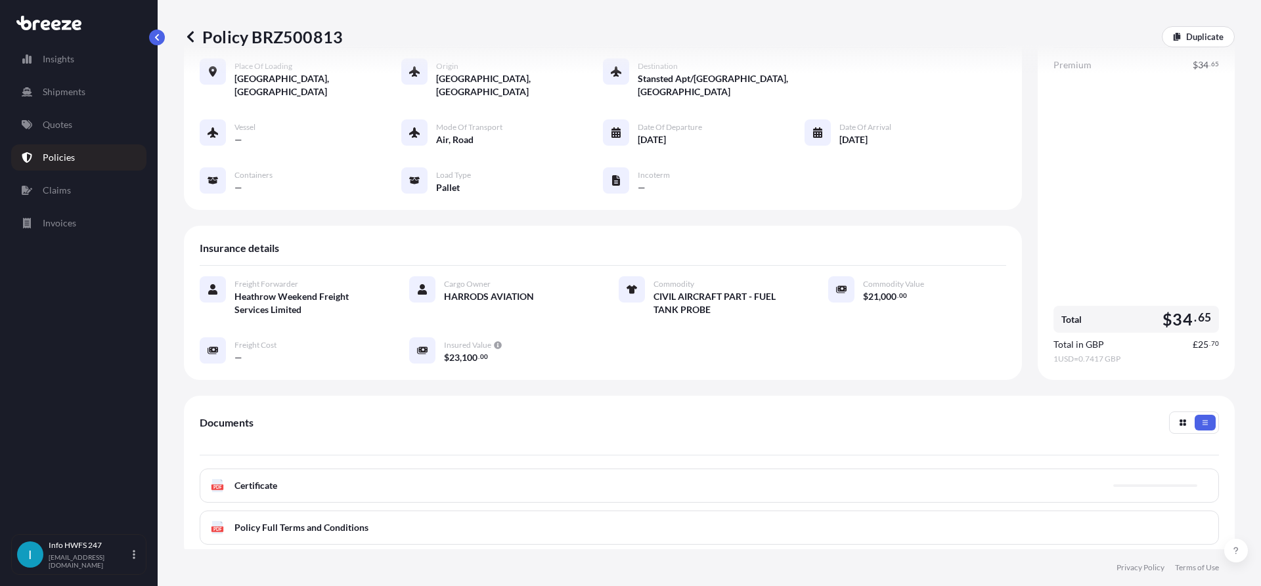
click at [538, 482] on div "PDF Certificate" at bounding box center [709, 486] width 1019 height 34
click at [558, 471] on div "PDF Certificate" at bounding box center [709, 486] width 1019 height 34
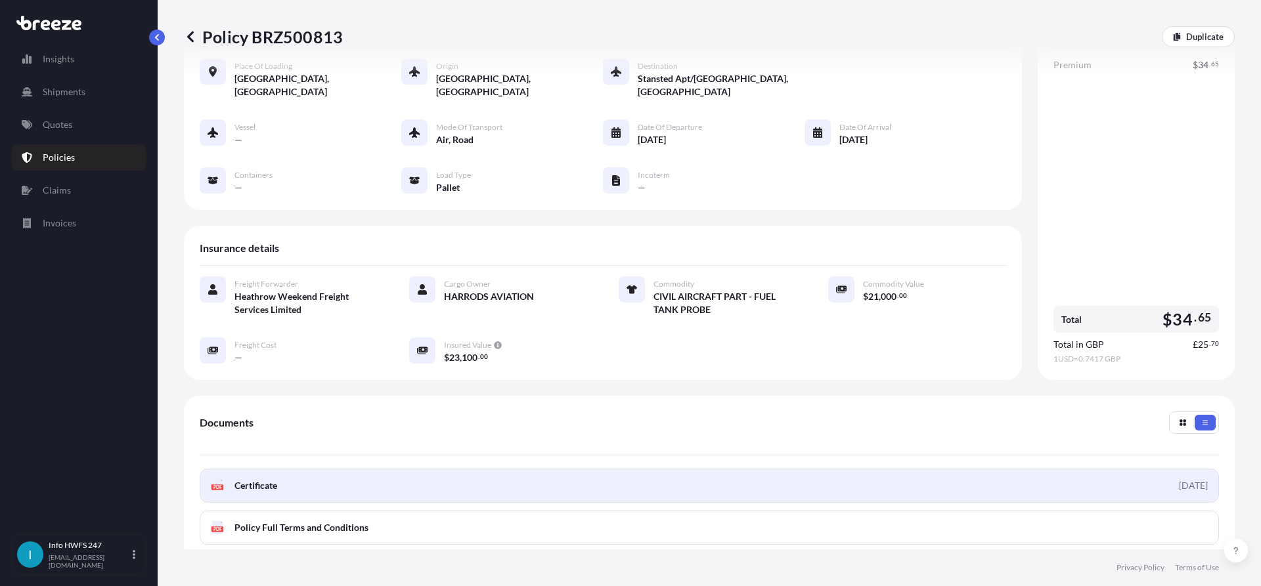
click at [1088, 477] on link "PDF Certificate [DATE]" at bounding box center [709, 486] width 1019 height 34
